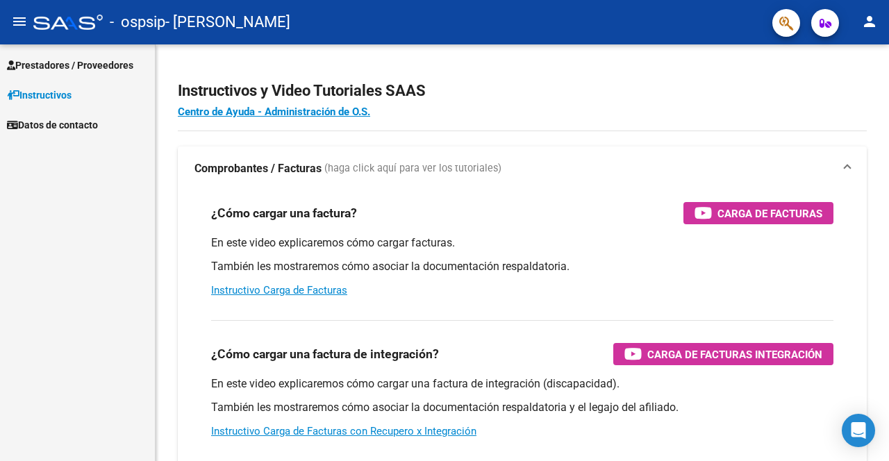
click at [79, 69] on span "Prestadores / Proveedores" at bounding box center [70, 65] width 126 height 15
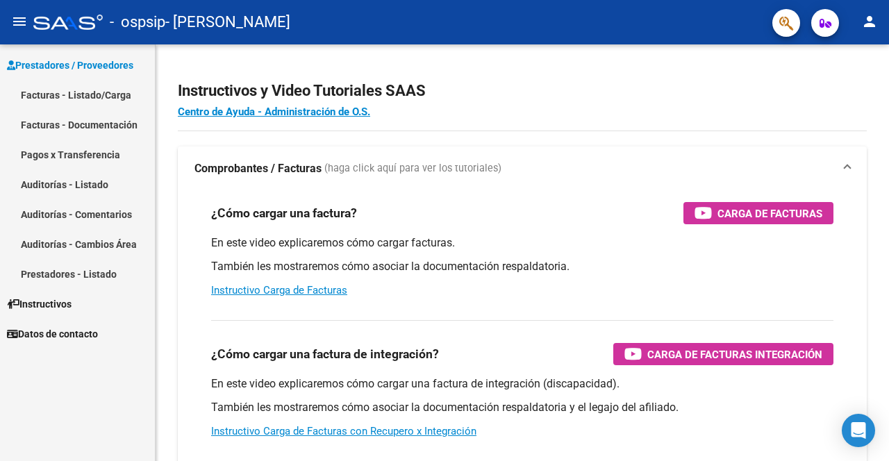
click at [90, 99] on link "Facturas - Listado/Carga" at bounding box center [77, 95] width 155 height 30
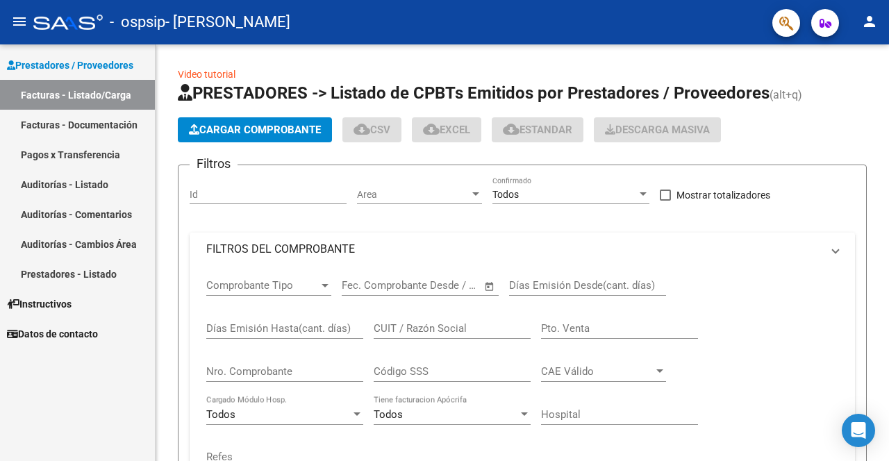
click at [77, 97] on link "Facturas - Listado/Carga" at bounding box center [77, 95] width 155 height 30
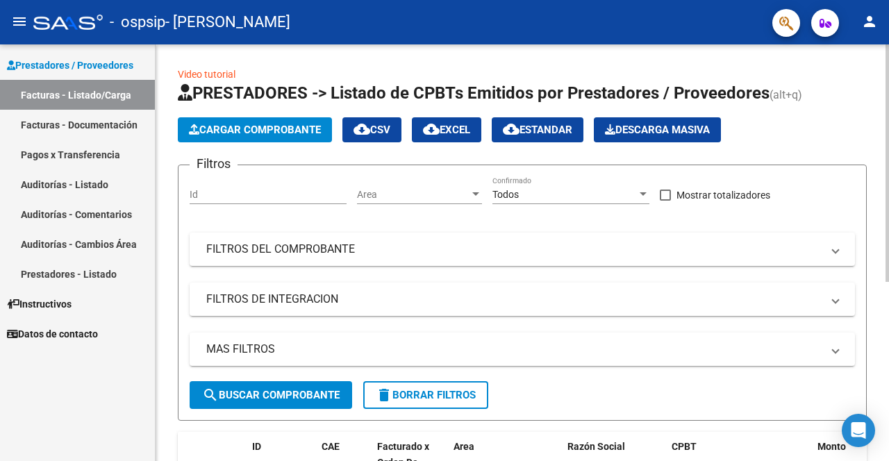
scroll to position [68, 0]
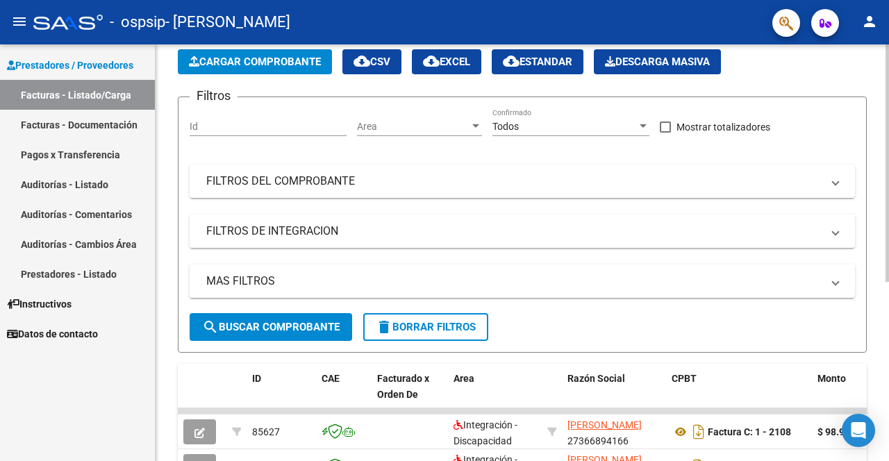
click at [280, 62] on span "Cargar Comprobante" at bounding box center [255, 62] width 132 height 12
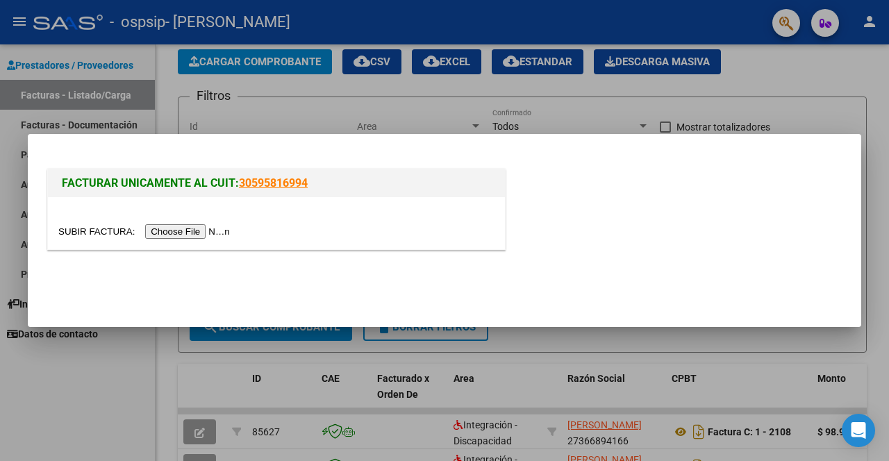
click at [206, 230] on input "file" at bounding box center [146, 231] width 176 height 15
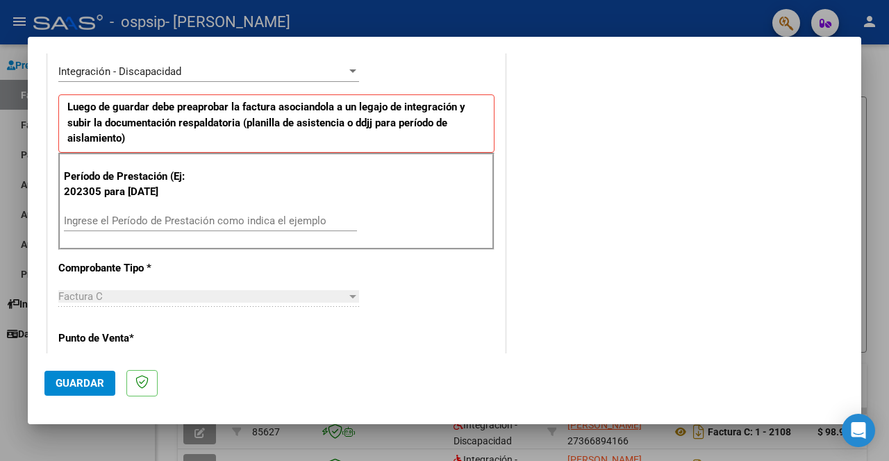
scroll to position [329, 0]
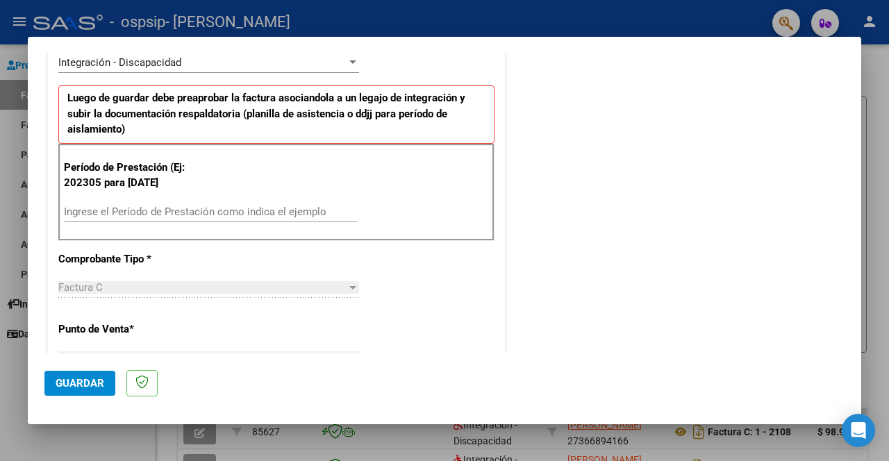
click at [131, 213] on input "Ingrese el Período de Prestación como indica el ejemplo" at bounding box center [210, 212] width 293 height 12
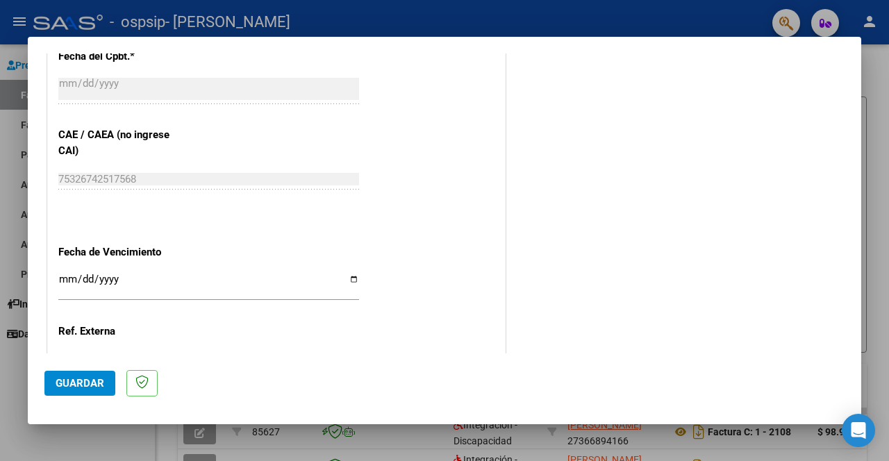
scroll to position [855, 0]
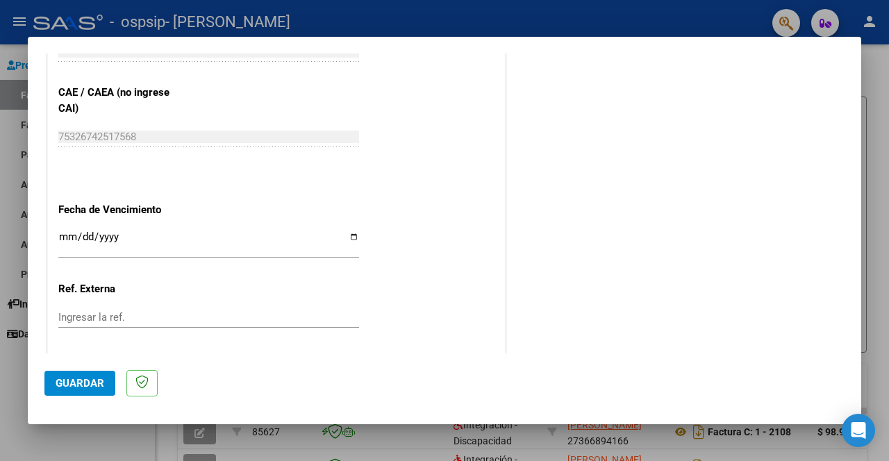
type input "202507"
click at [351, 233] on input "Ingresar la fecha" at bounding box center [208, 242] width 301 height 22
type input "[DATE]"
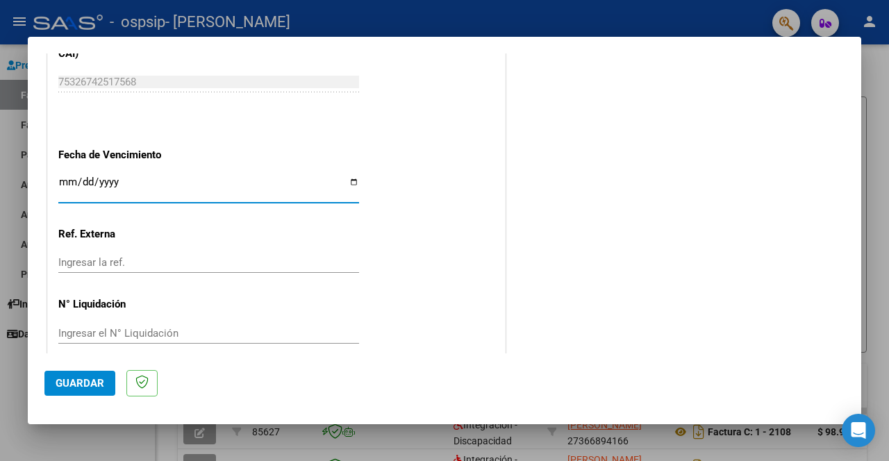
click at [83, 380] on span "Guardar" at bounding box center [80, 383] width 49 height 12
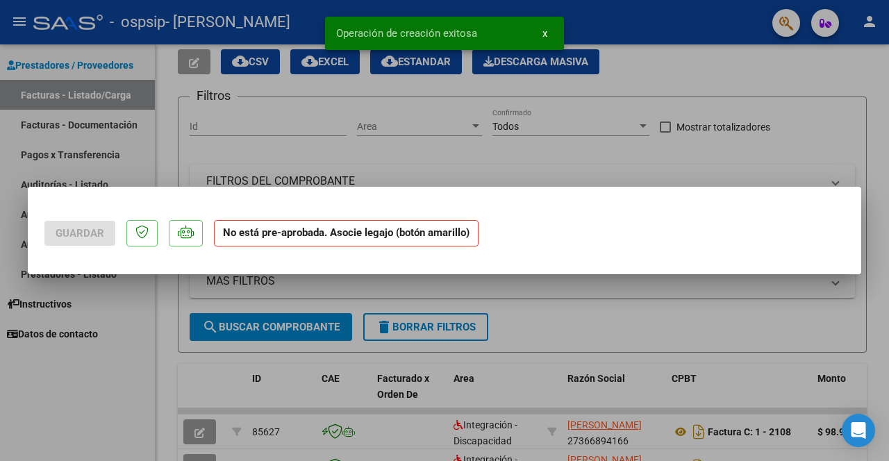
scroll to position [0, 0]
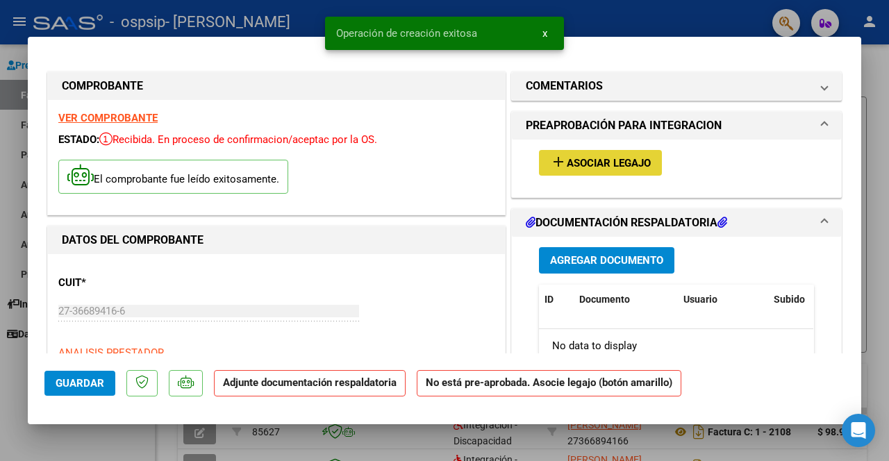
click at [598, 164] on span "Asociar Legajo" at bounding box center [609, 163] width 84 height 12
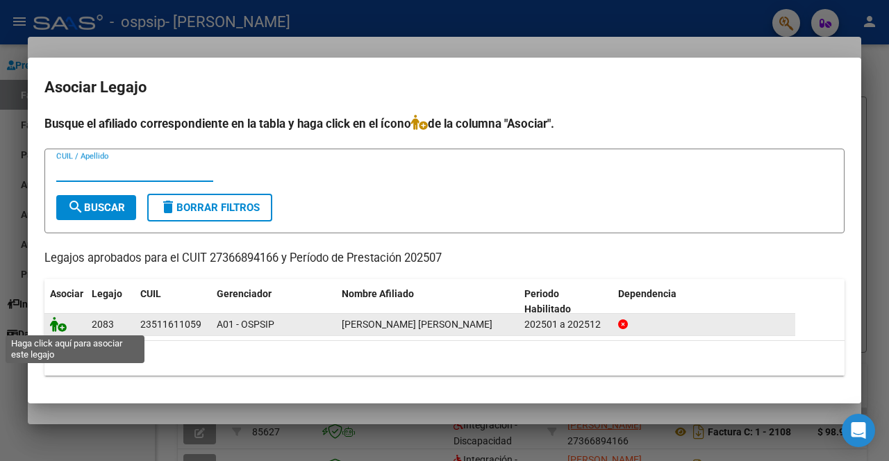
click at [58, 324] on icon at bounding box center [58, 324] width 17 height 15
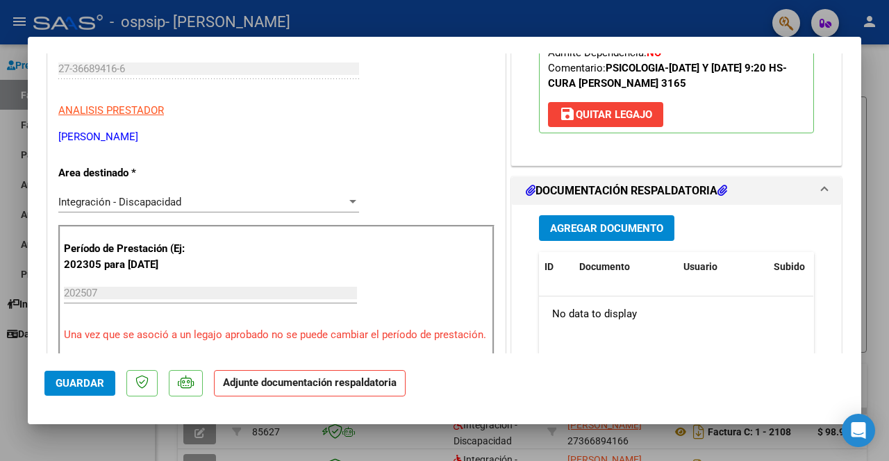
scroll to position [244, 0]
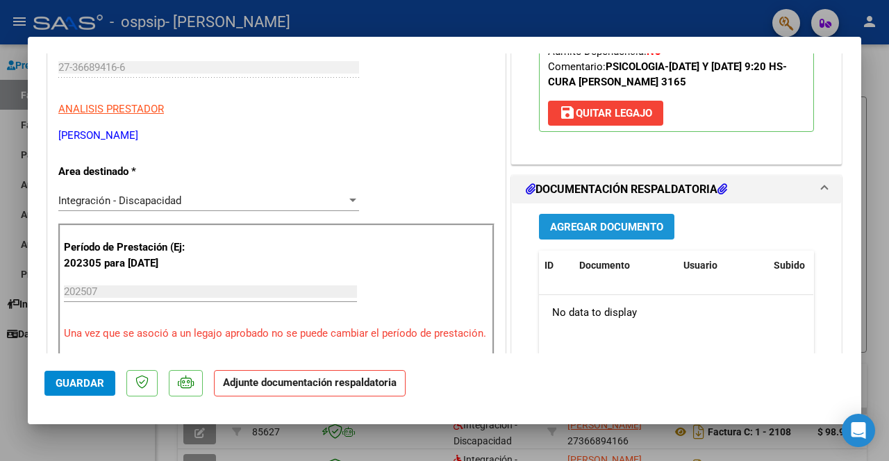
click at [609, 228] on span "Agregar Documento" at bounding box center [606, 227] width 113 height 12
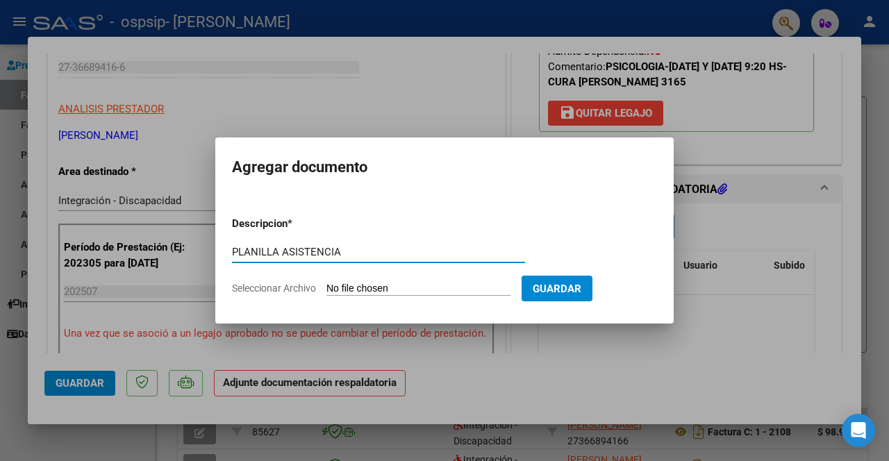
type input "PLANILLA ASISTENCIA"
click at [455, 286] on input "Seleccionar Archivo" at bounding box center [418, 289] width 184 height 13
type input "C:\fakepath\[PERSON_NAME] asist [DATE].pdf"
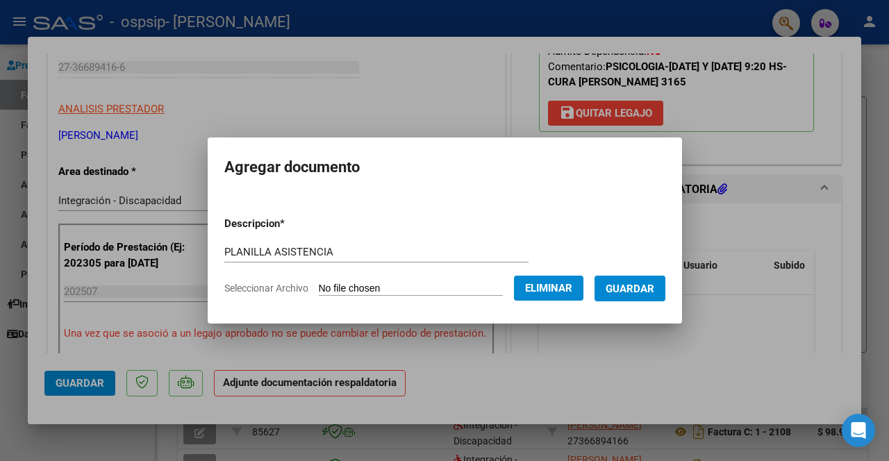
click at [648, 285] on span "Guardar" at bounding box center [629, 289] width 49 height 12
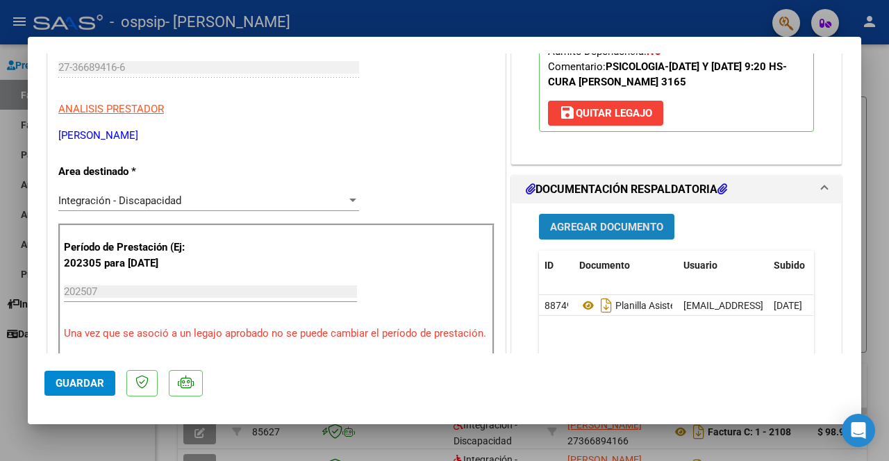
click at [619, 219] on button "Agregar Documento" at bounding box center [606, 227] width 135 height 26
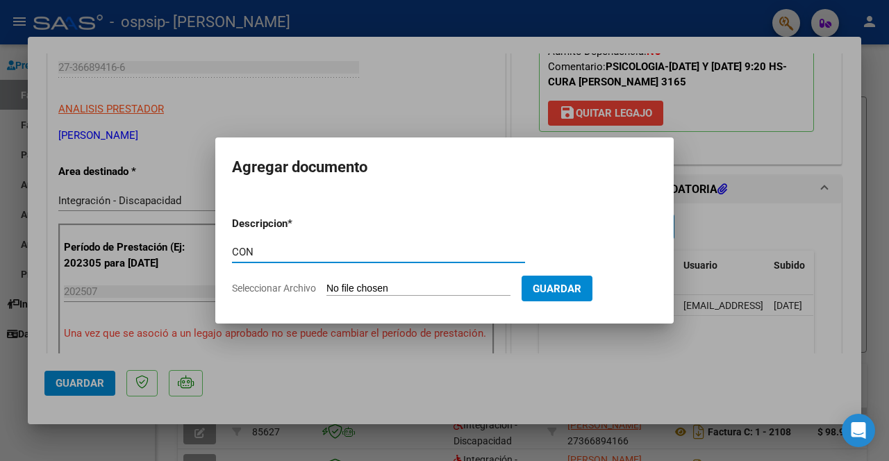
type input "constatacion cae"
click at [389, 288] on input "Seleccionar Archivo" at bounding box center [418, 289] width 184 height 13
type input "C:\fakepath\Constatación de Comprobantes _ AFIP (1).pdf"
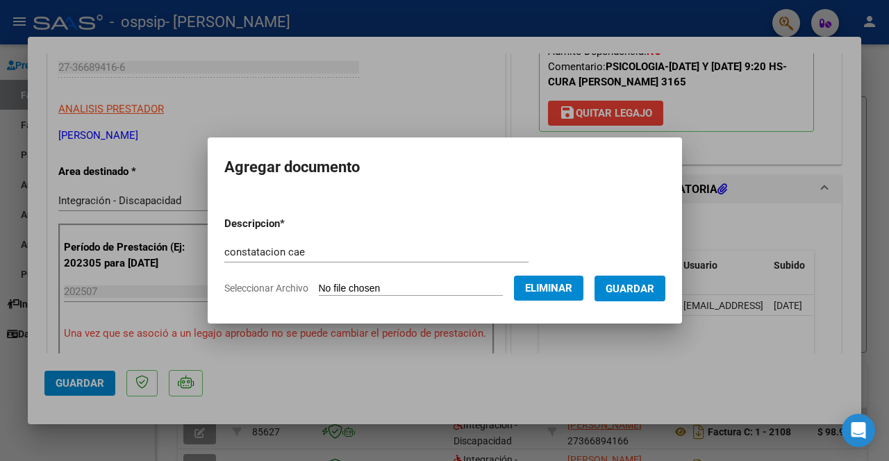
click at [632, 277] on button "Guardar" at bounding box center [629, 289] width 71 height 26
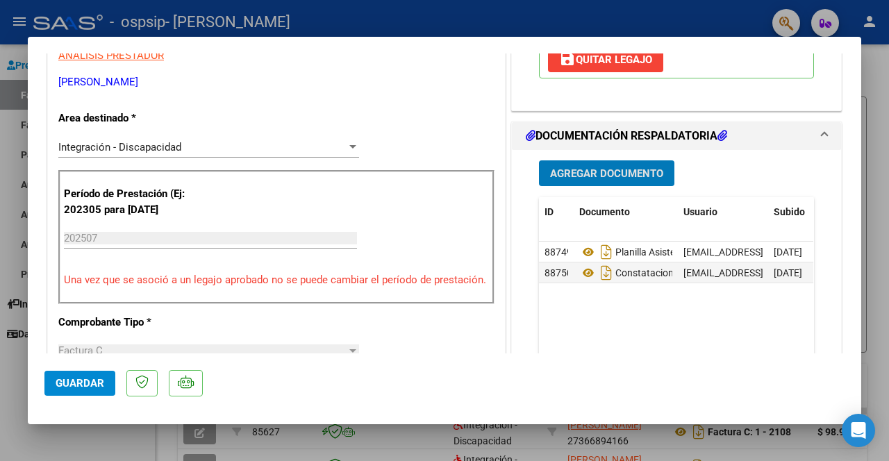
scroll to position [301, 0]
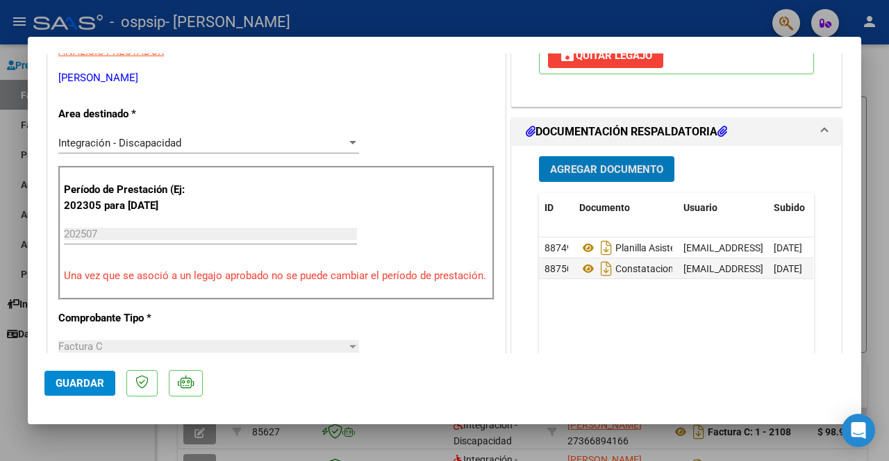
click at [82, 383] on span "Guardar" at bounding box center [80, 383] width 49 height 12
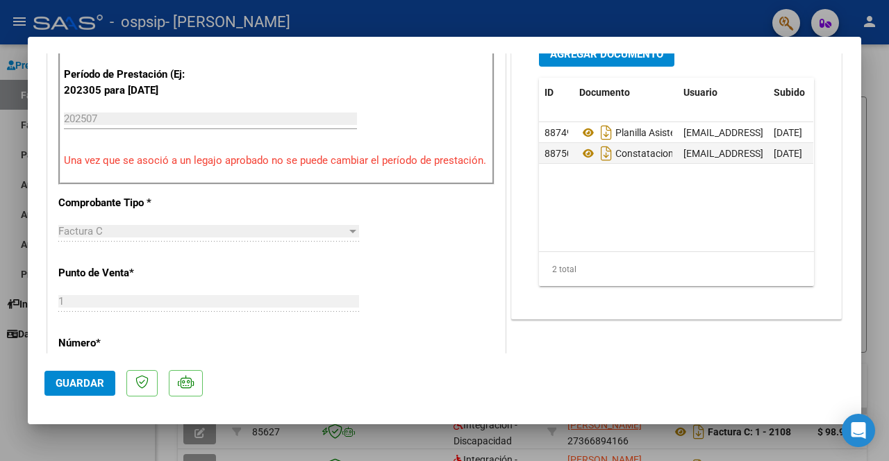
scroll to position [941, 0]
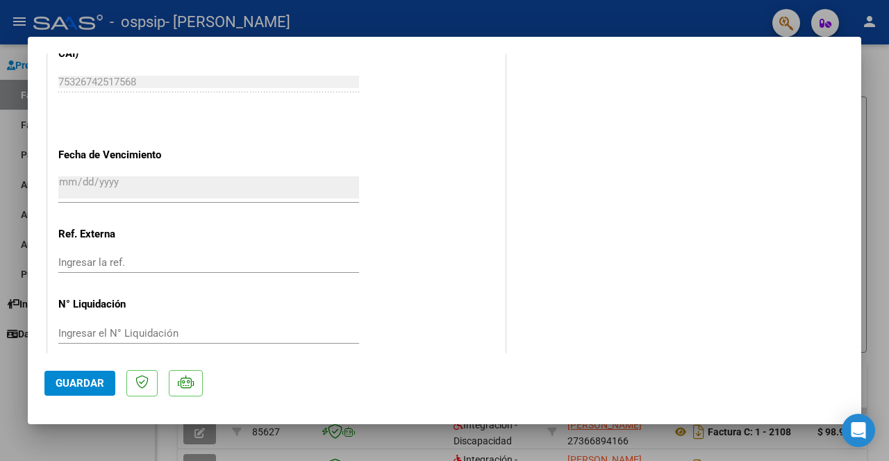
click at [81, 396] on mat-dialog-actions "Guardar" at bounding box center [444, 380] width 800 height 55
click at [75, 386] on span "Guardar" at bounding box center [80, 383] width 49 height 12
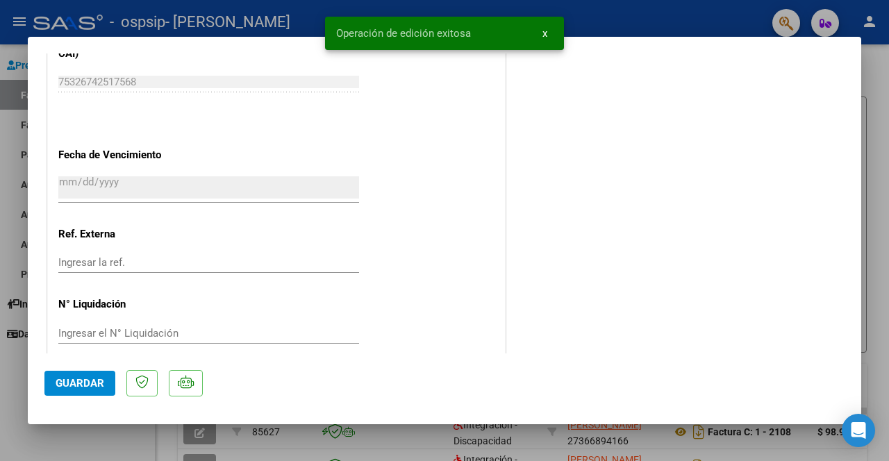
click at [537, 37] on button "x" at bounding box center [544, 33] width 27 height 25
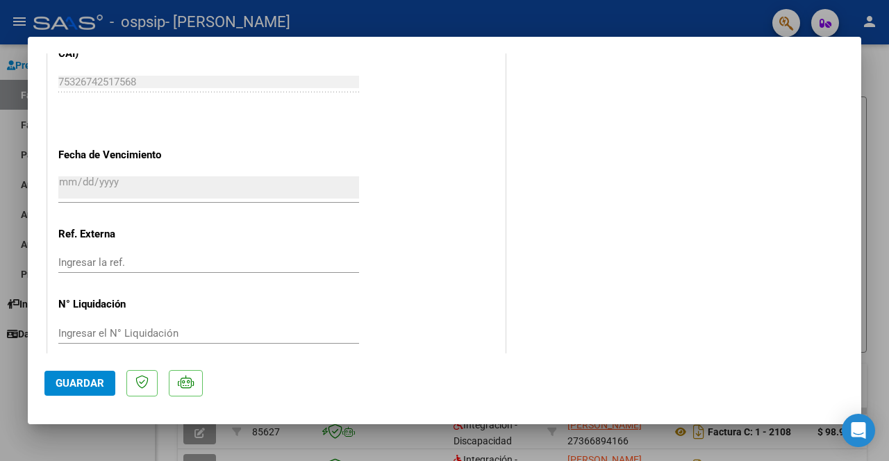
click at [573, 32] on div at bounding box center [444, 230] width 889 height 461
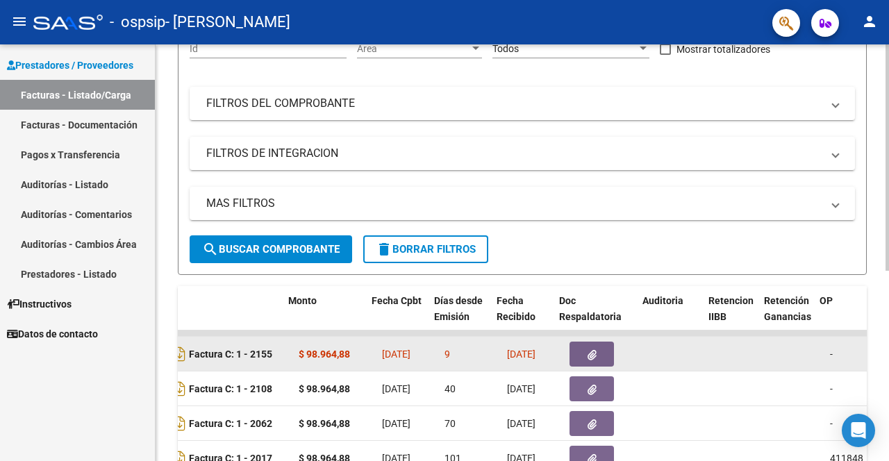
scroll to position [0, 529]
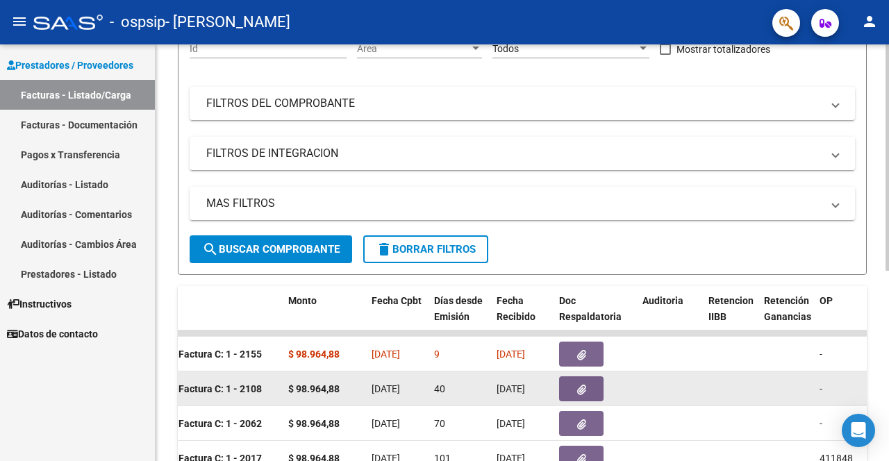
click at [583, 393] on icon "button" at bounding box center [581, 390] width 9 height 10
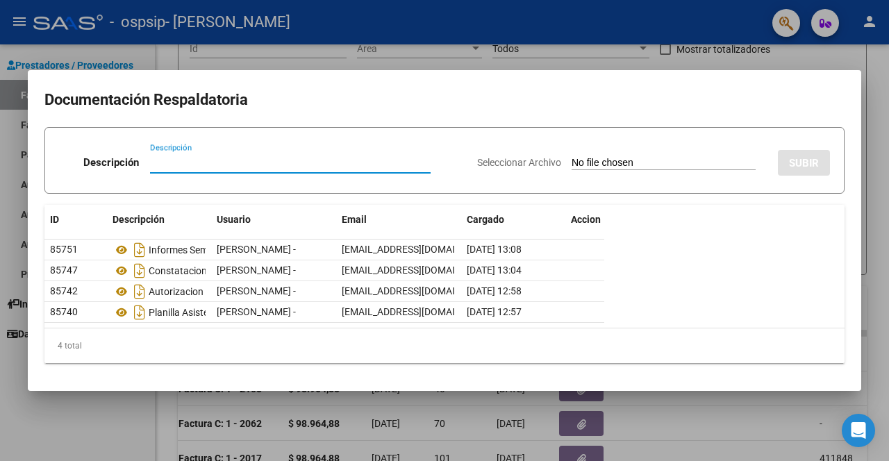
click at [85, 46] on div at bounding box center [444, 230] width 889 height 461
